Goal: Information Seeking & Learning: Understand process/instructions

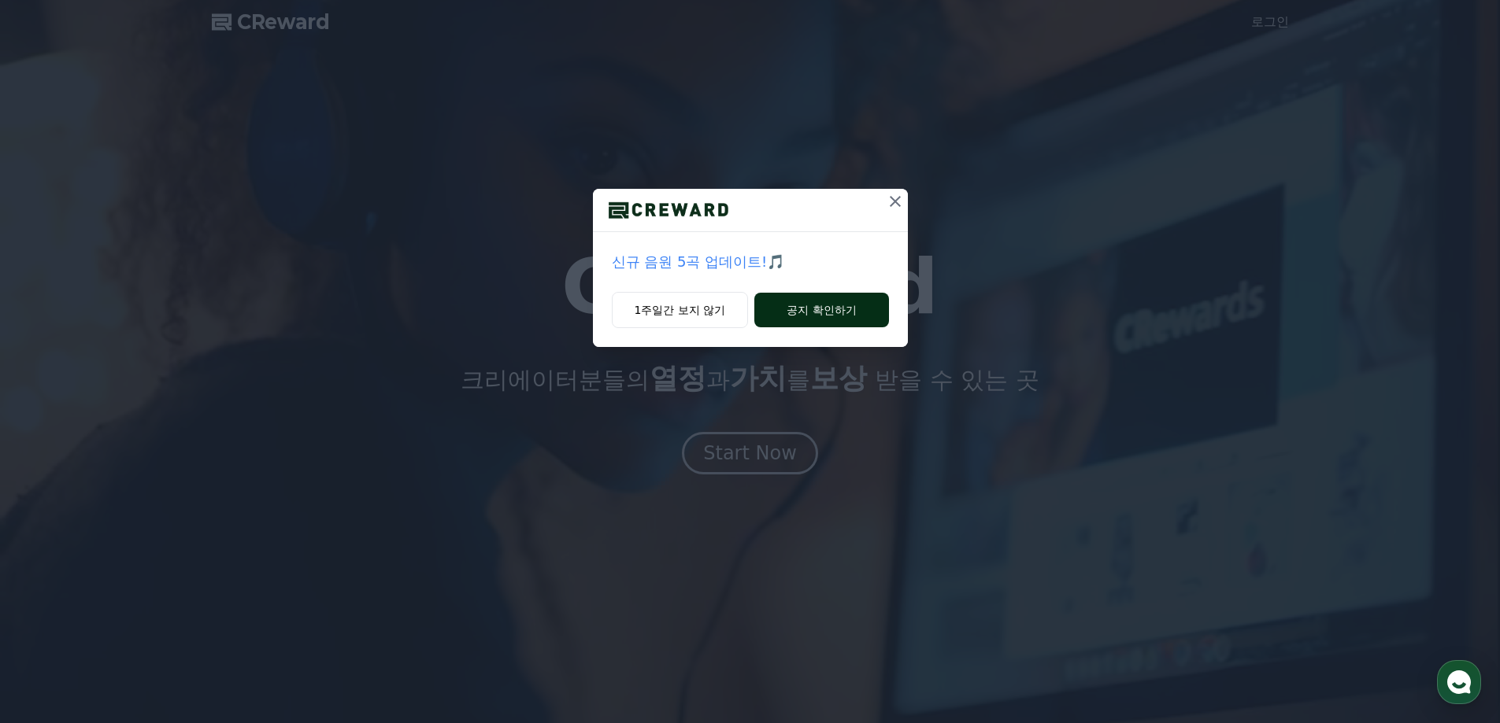
click at [841, 311] on button "공지 확인하기" at bounding box center [821, 310] width 134 height 35
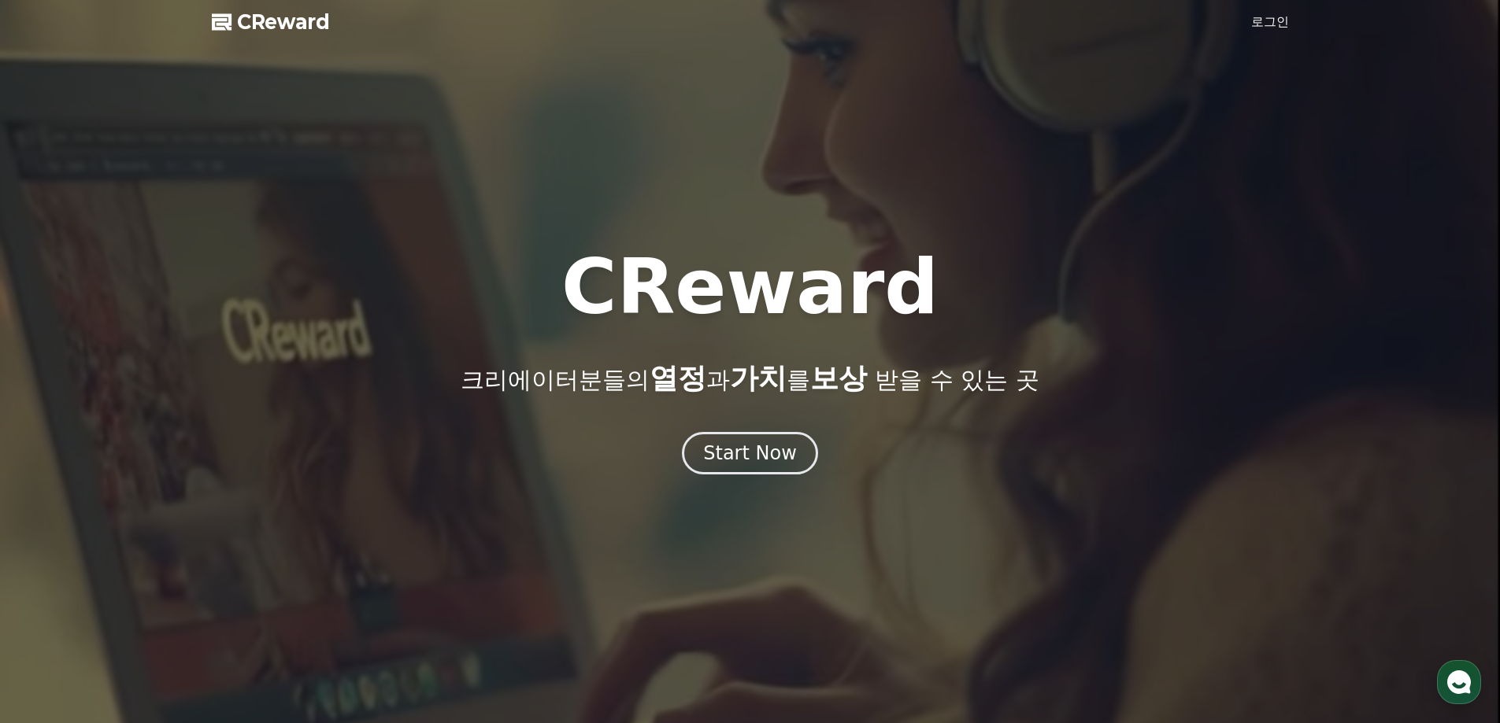
click at [1289, 16] on div at bounding box center [750, 361] width 1500 height 723
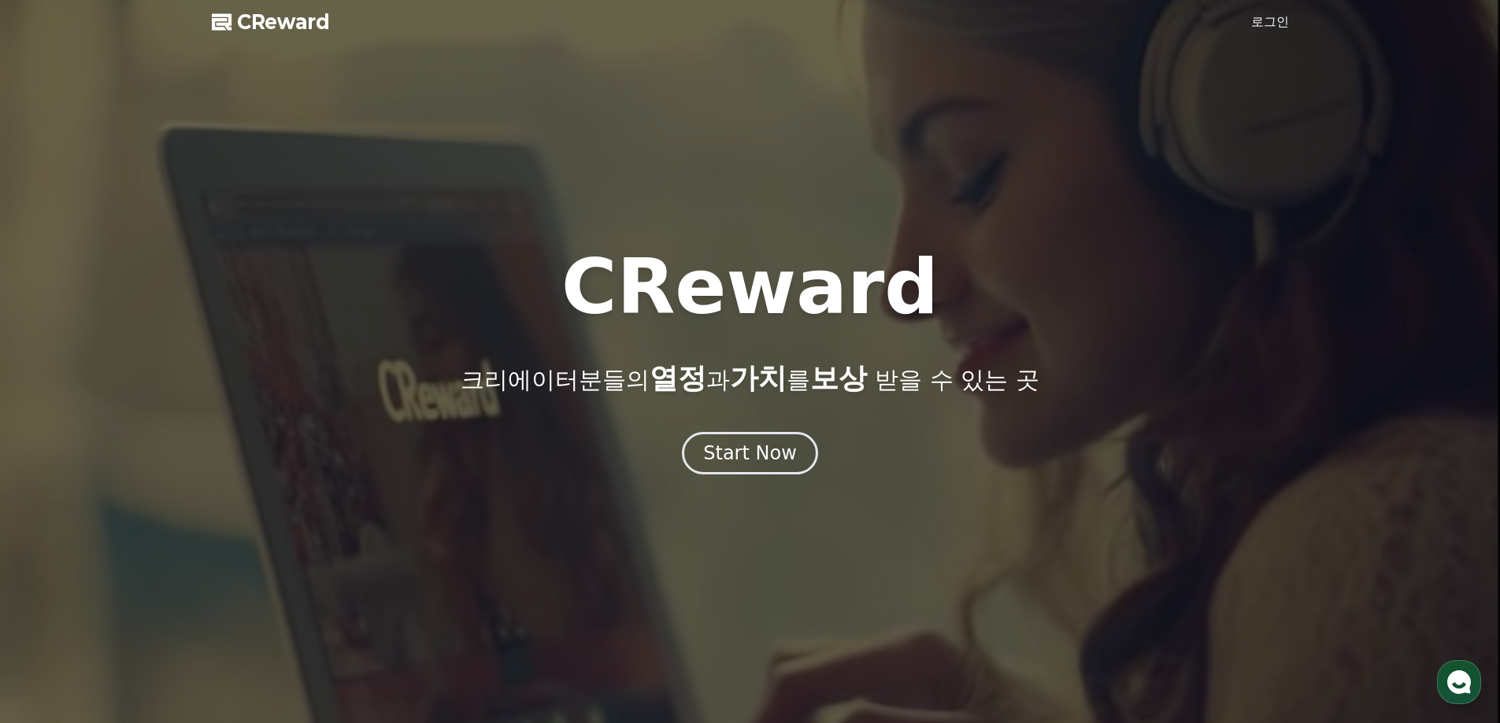
click at [1272, 22] on link "로그인" at bounding box center [1270, 22] width 38 height 19
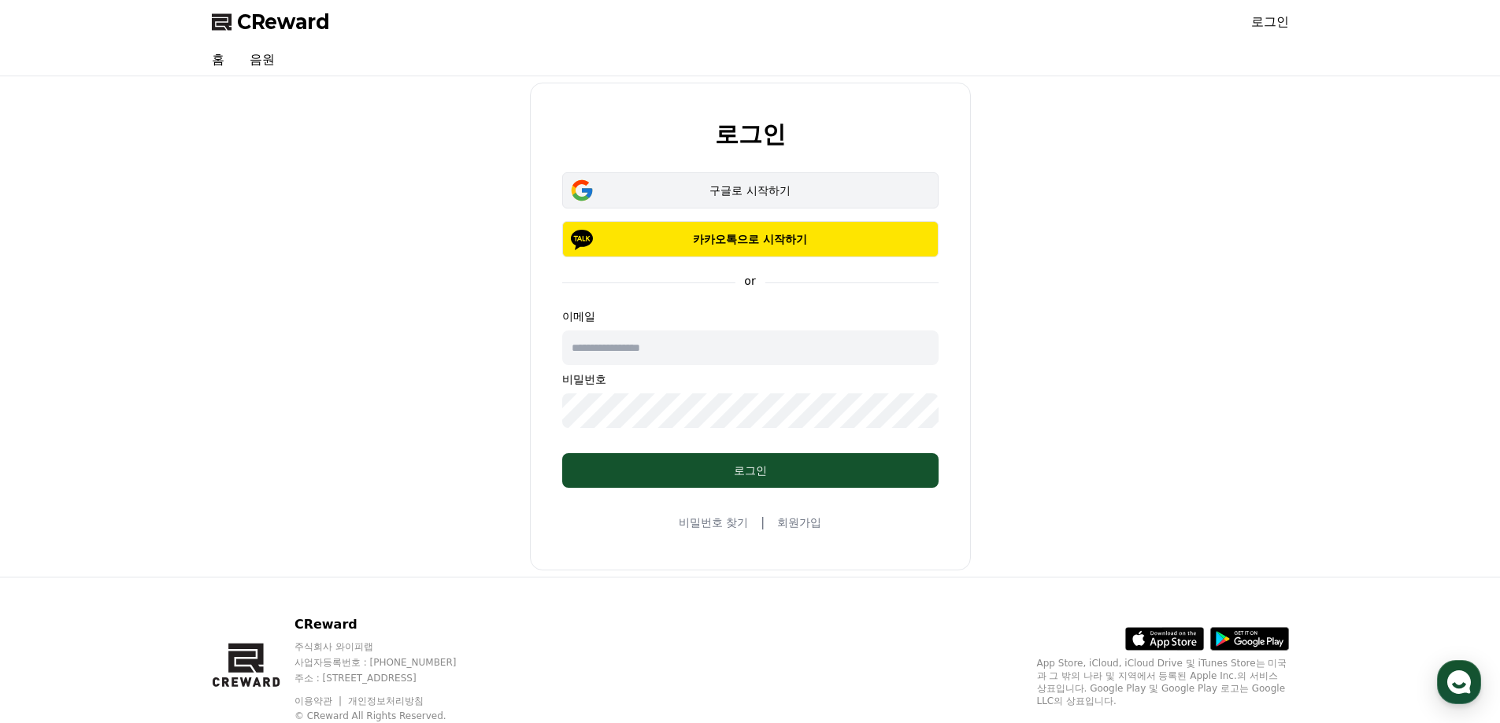
click at [765, 198] on div "구글로 시작하기" at bounding box center [750, 191] width 331 height 16
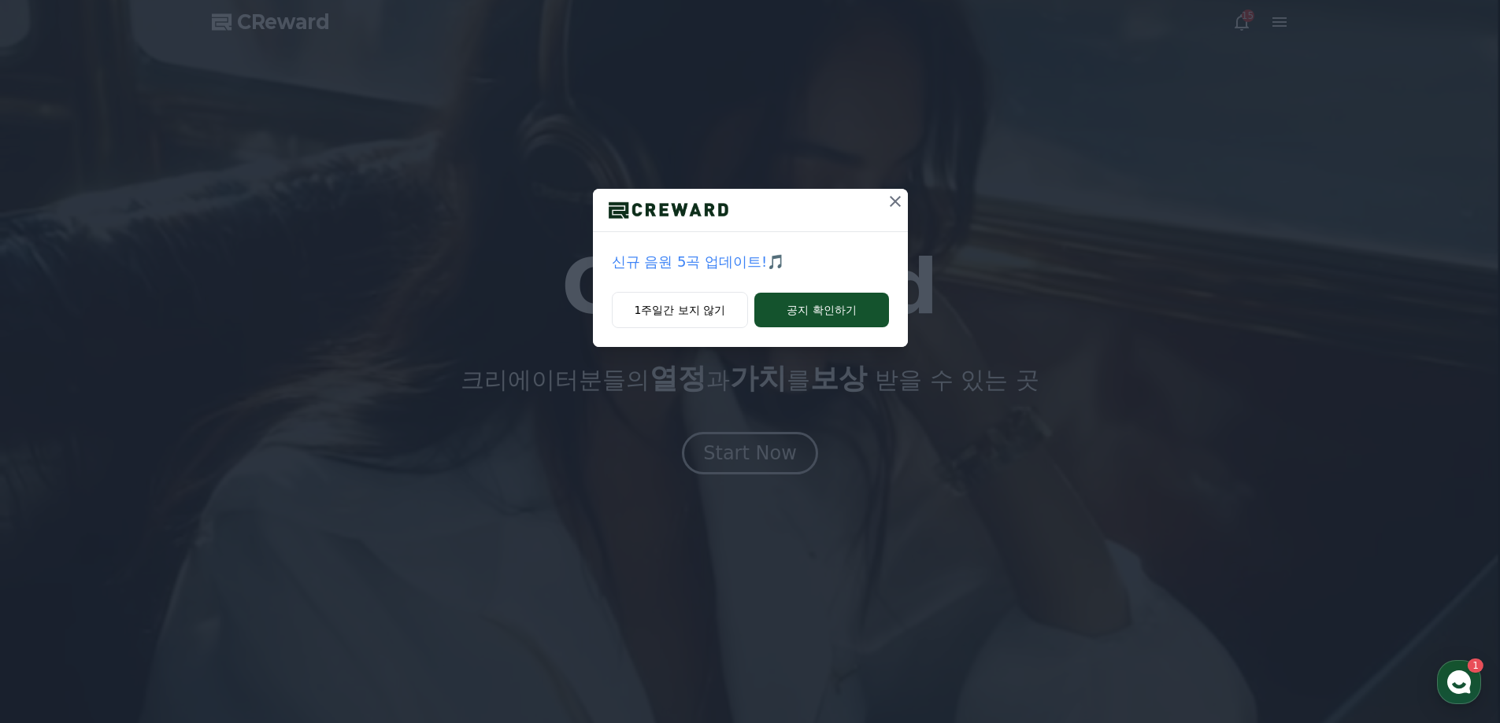
click at [901, 203] on icon at bounding box center [895, 201] width 19 height 19
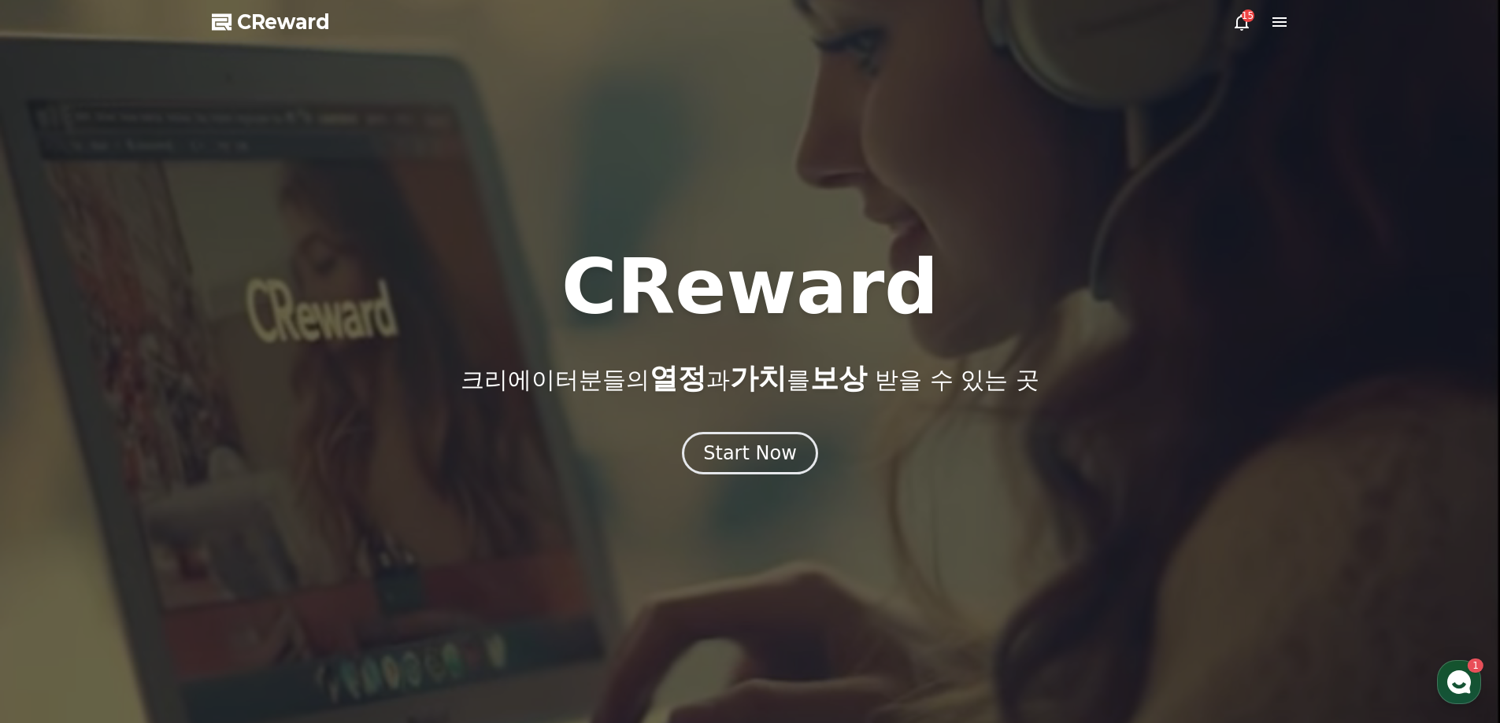
click at [1241, 15] on div "15" at bounding box center [1247, 15] width 13 height 13
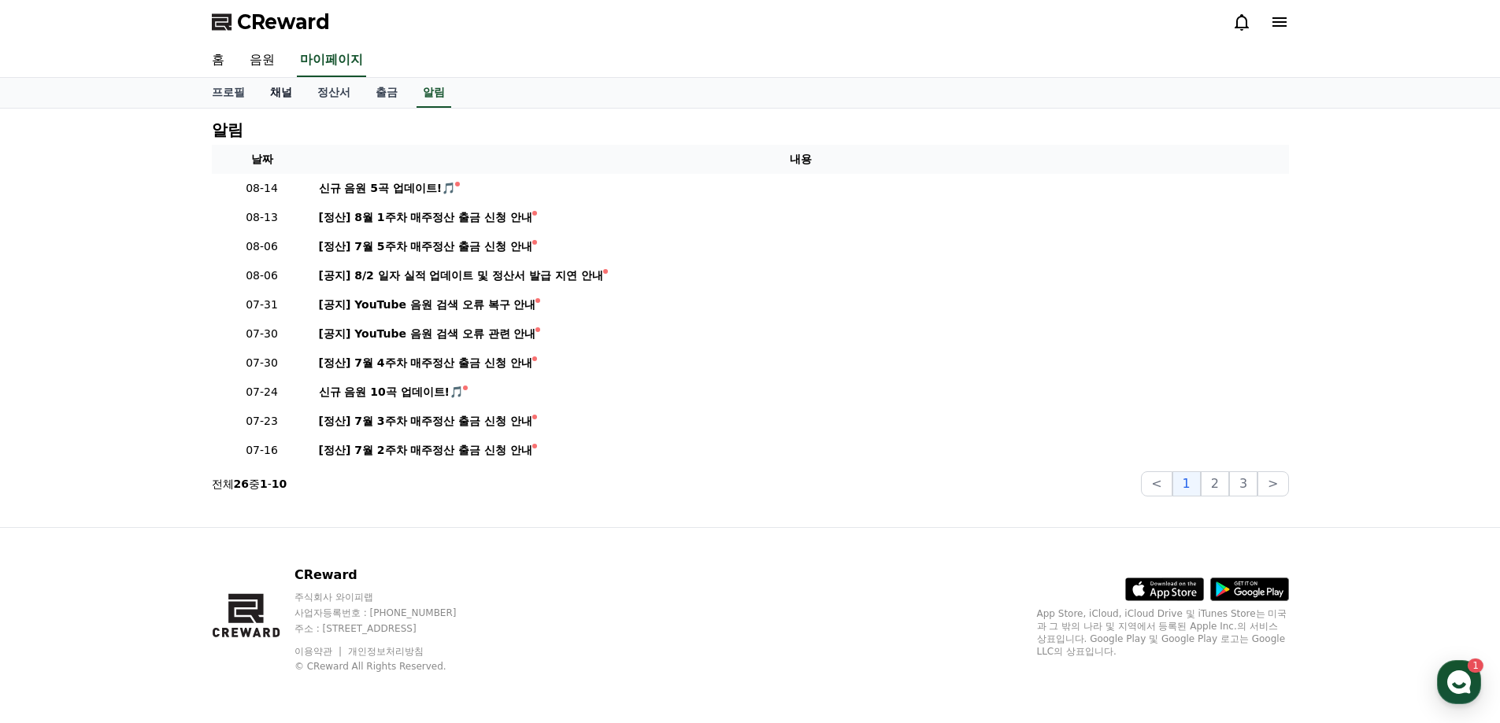
click at [290, 89] on link "채널" at bounding box center [280, 93] width 47 height 30
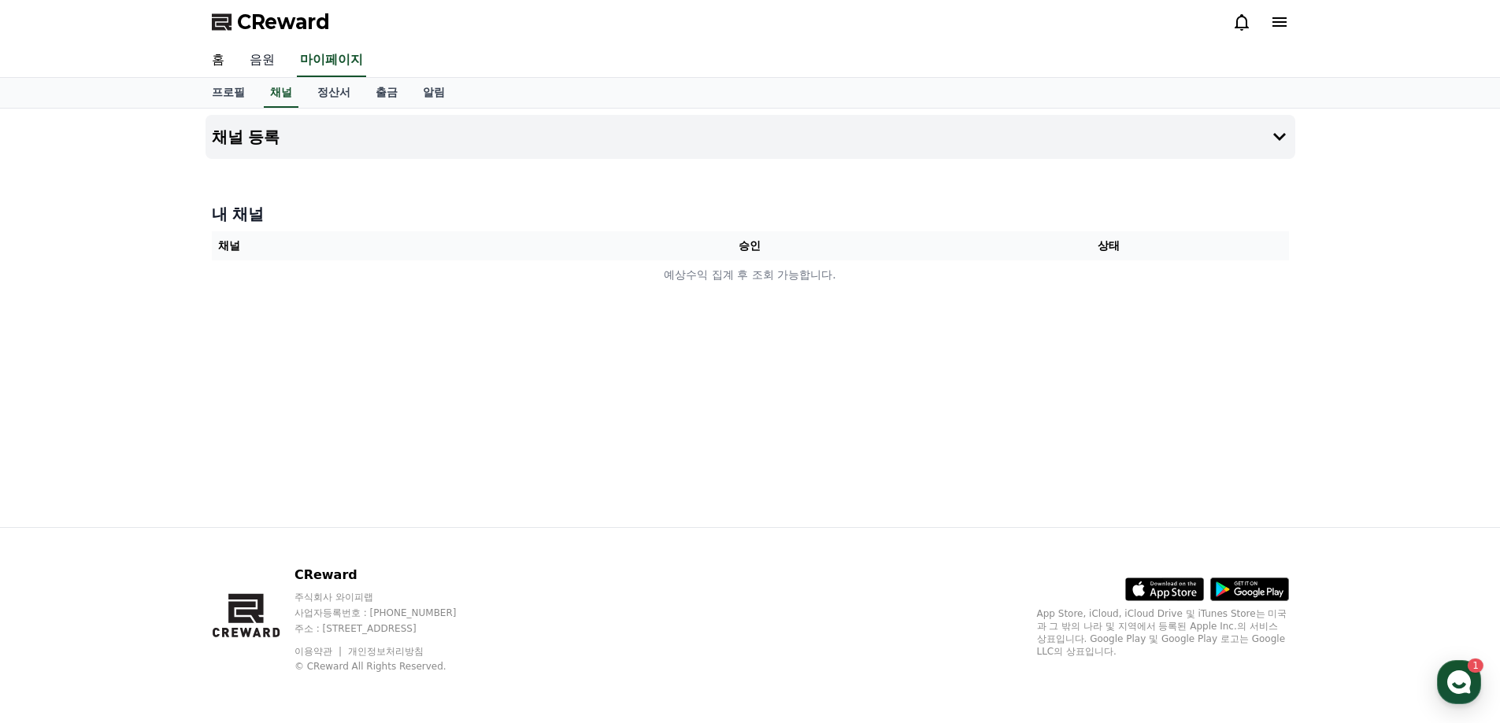
click at [276, 65] on link "음원" at bounding box center [262, 60] width 50 height 33
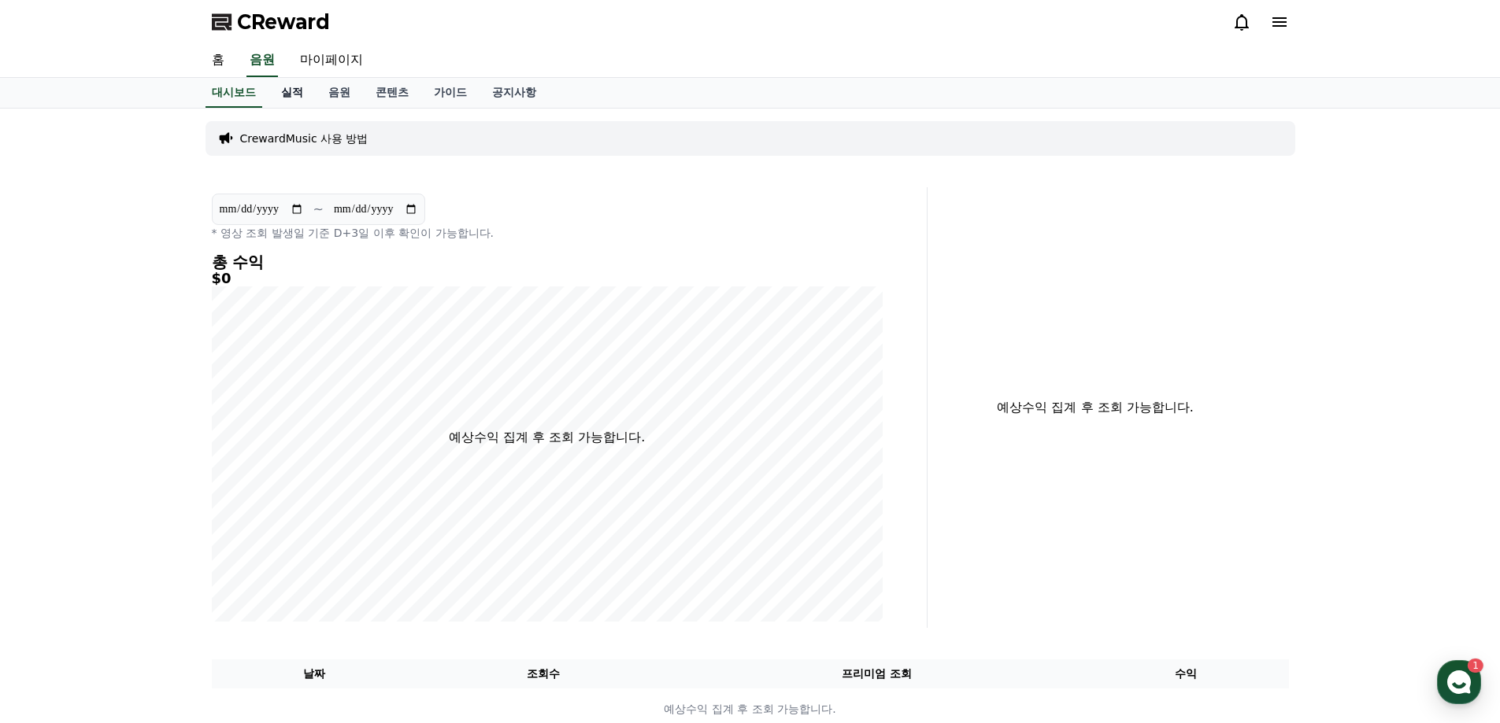
click at [295, 94] on link "실적" at bounding box center [291, 93] width 47 height 30
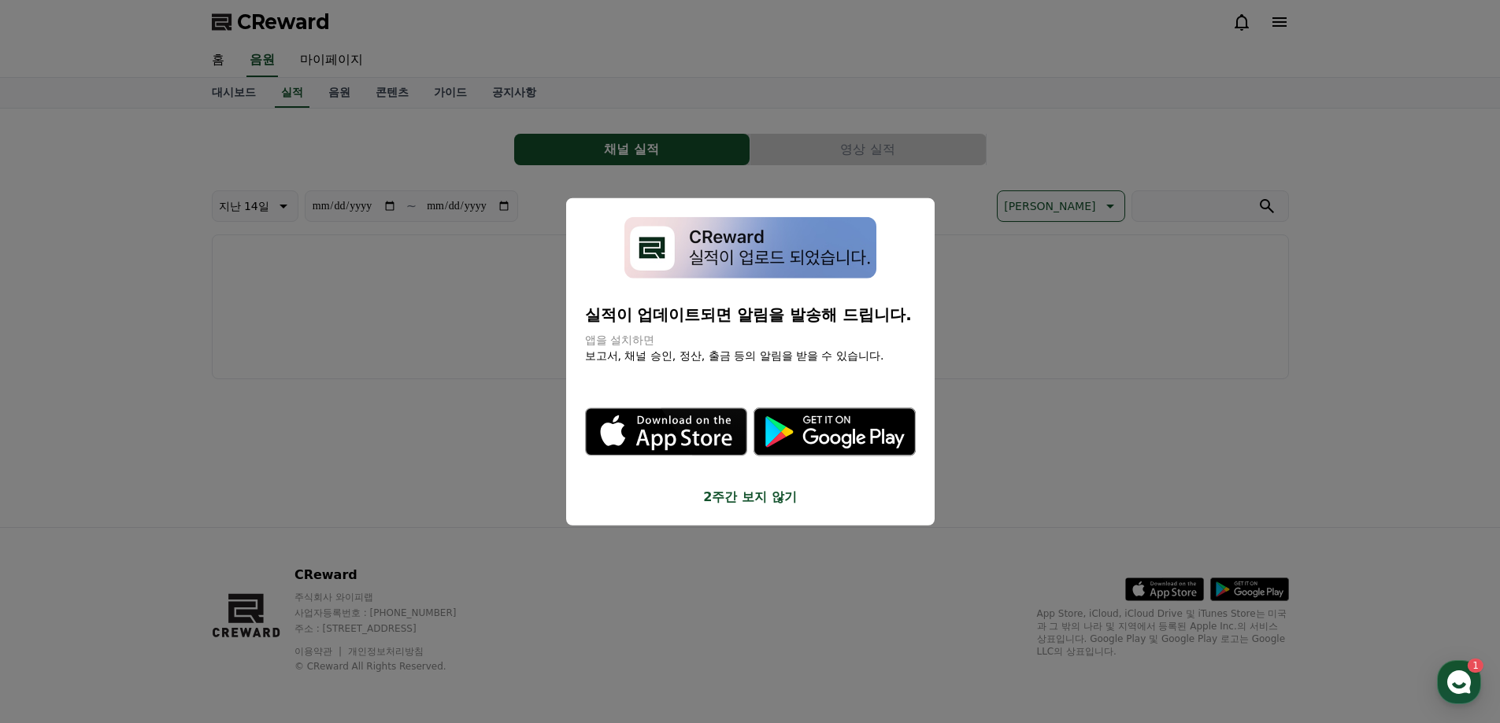
click at [440, 339] on button "close modal" at bounding box center [750, 361] width 1500 height 723
click at [734, 496] on div "**********" at bounding box center [750, 318] width 1102 height 419
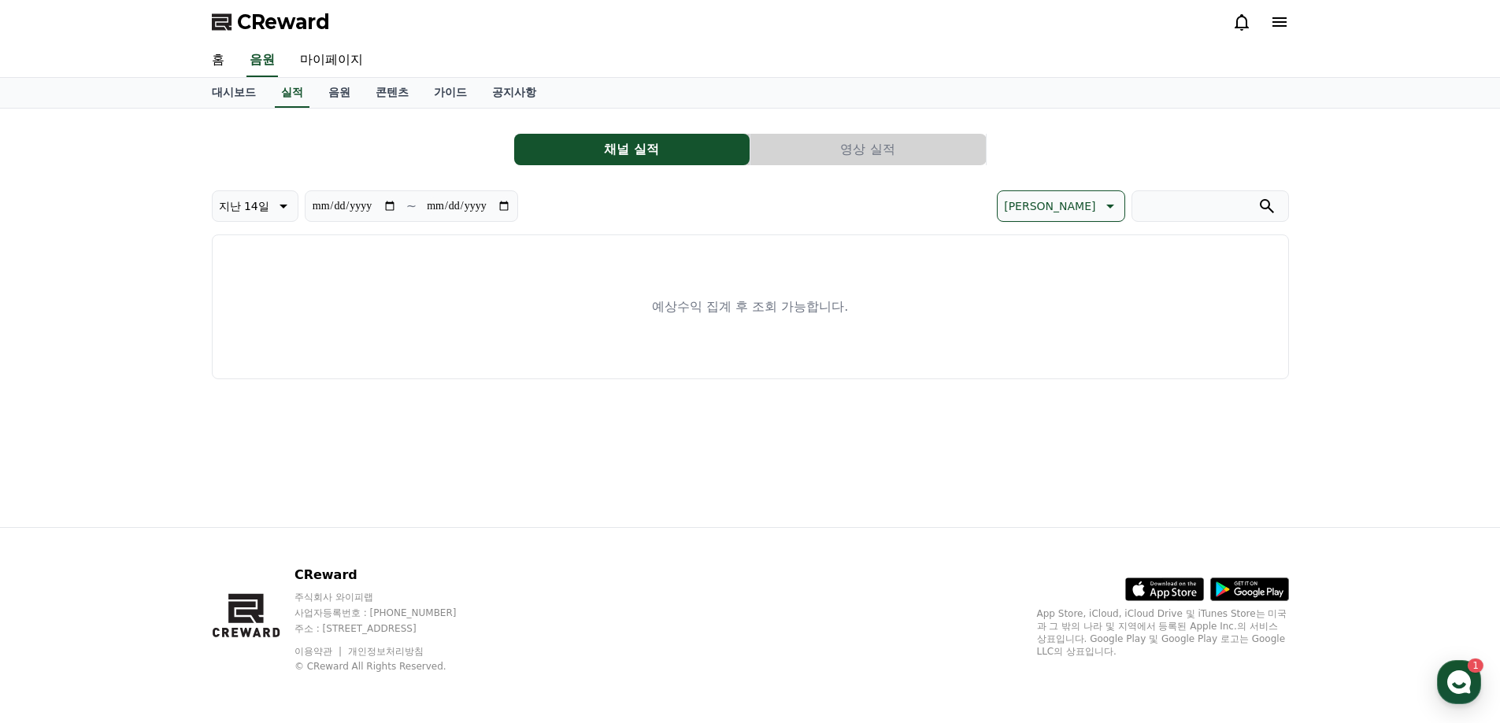
click at [293, 213] on button "지난 14일" at bounding box center [255, 206] width 87 height 31
click at [270, 406] on button "지난 90일" at bounding box center [244, 410] width 63 height 35
type input "**********"
click at [360, 90] on link "음원" at bounding box center [339, 93] width 47 height 30
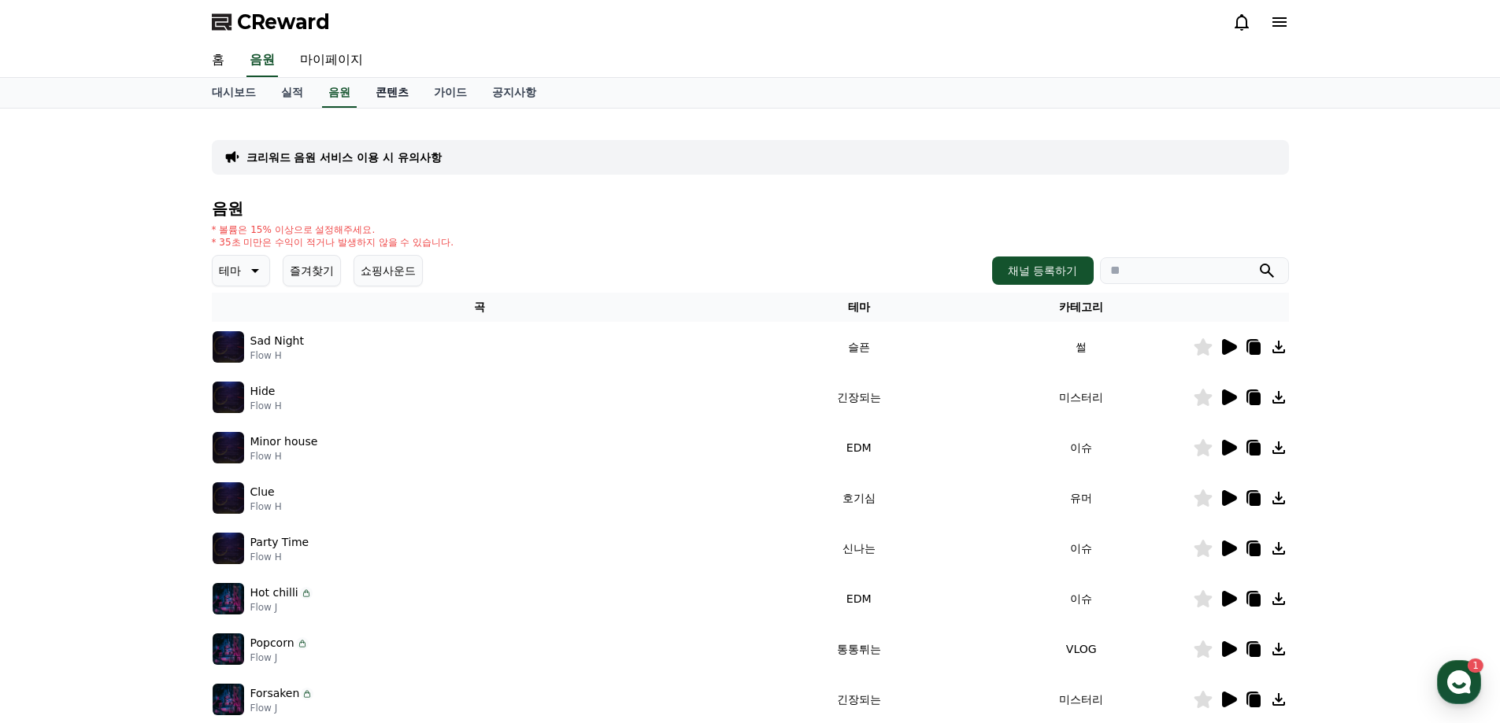
drag, startPoint x: 643, startPoint y: 0, endPoint x: 406, endPoint y: 87, distance: 252.3
click at [406, 87] on link "콘텐츠" at bounding box center [392, 93] width 58 height 30
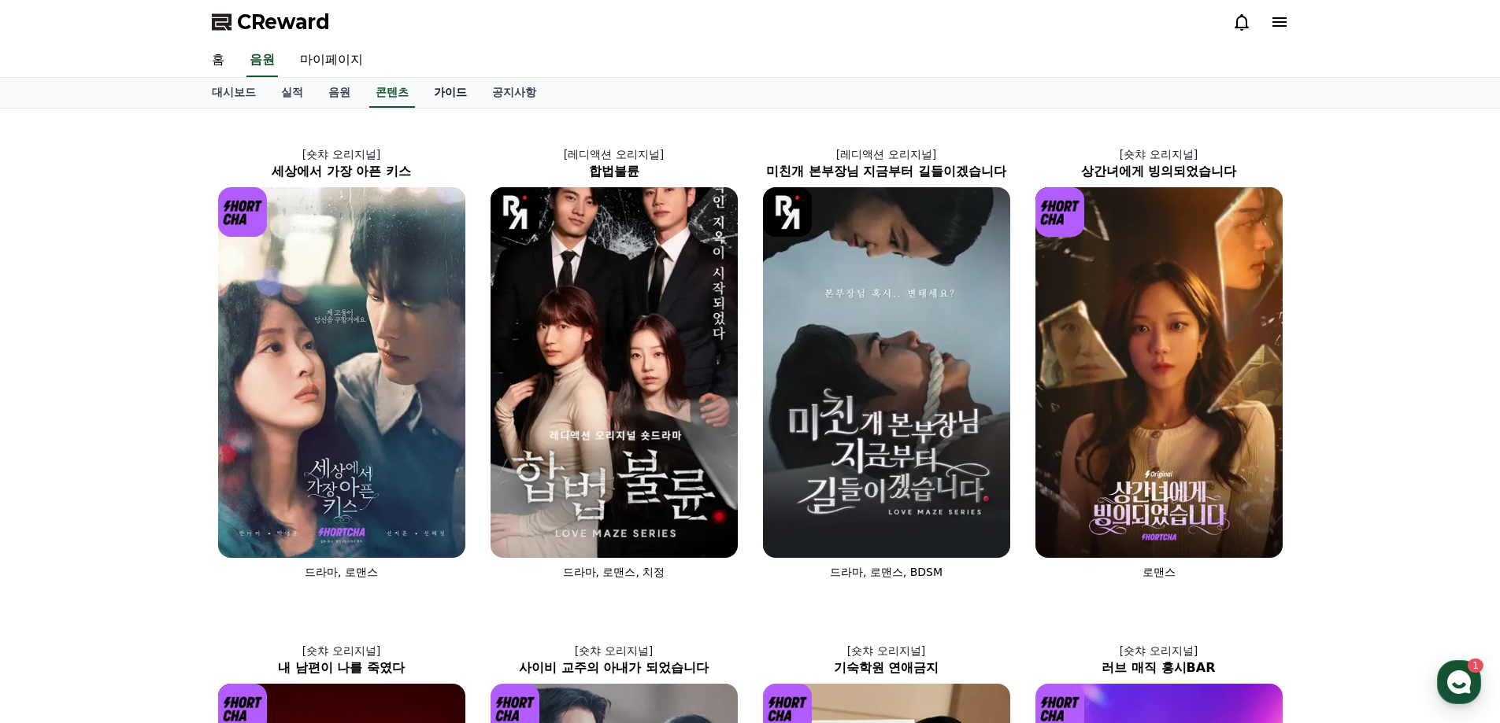
click at [453, 98] on link "가이드" at bounding box center [450, 93] width 58 height 30
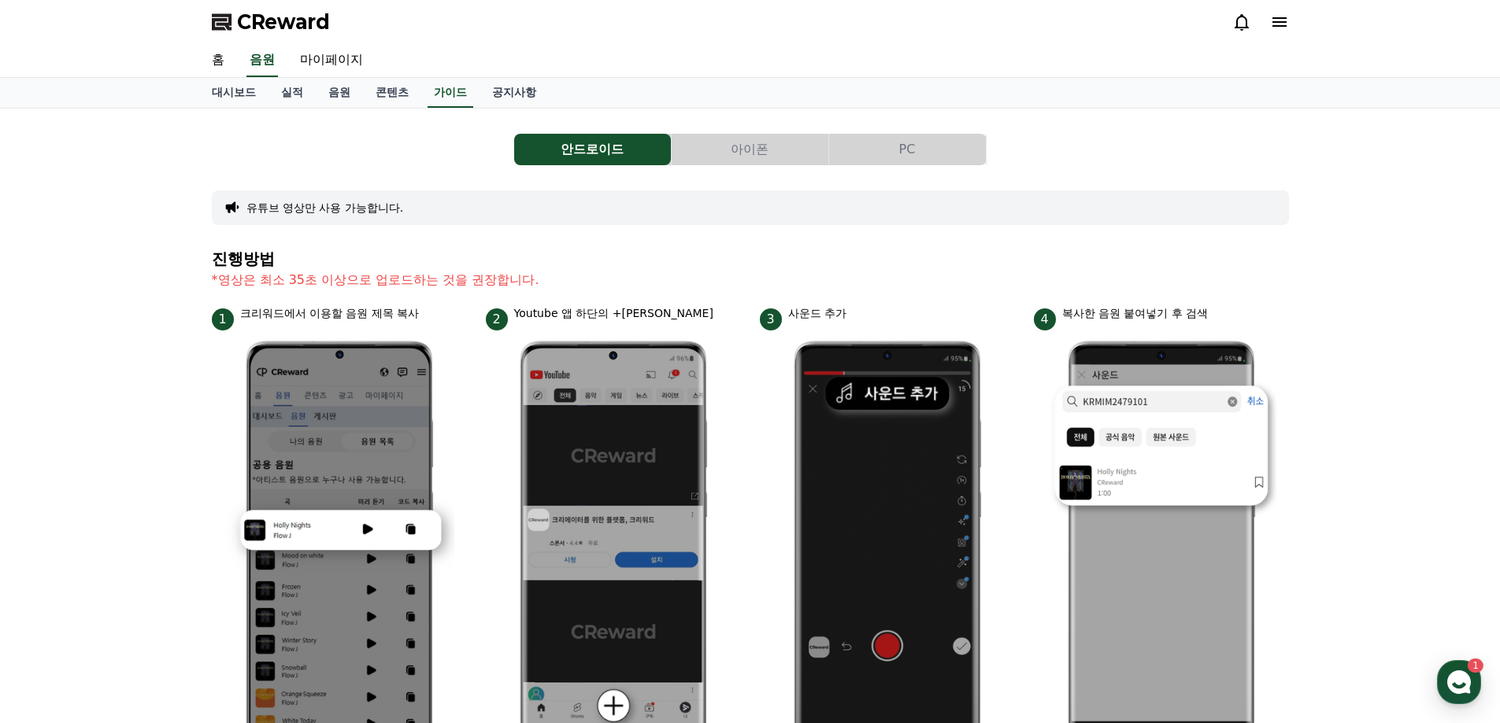
click at [711, 149] on button "아이폰" at bounding box center [749, 149] width 157 height 31
